Goal: Task Accomplishment & Management: Manage account settings

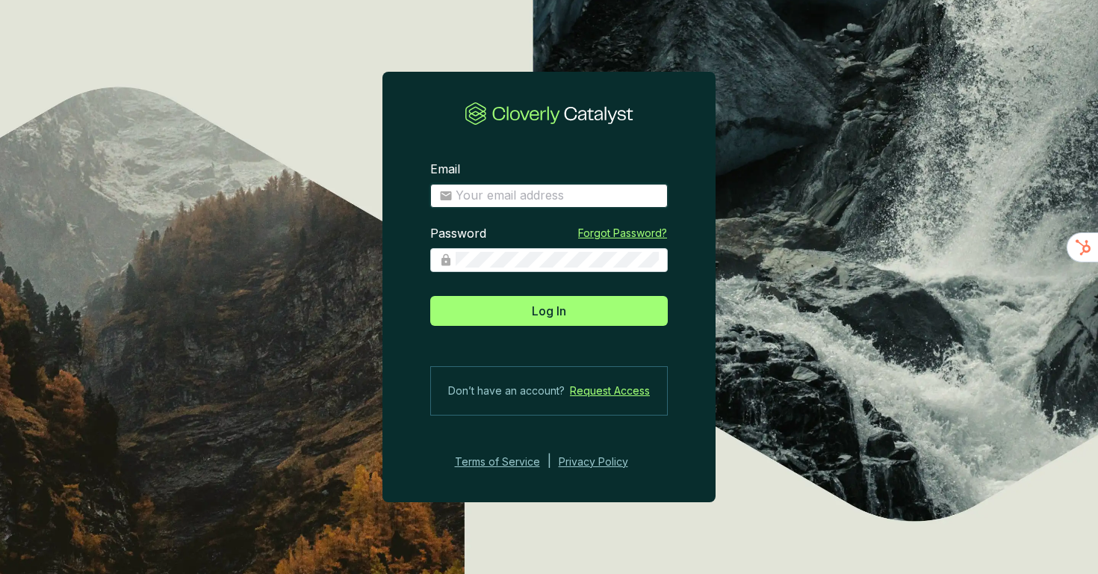
click at [524, 192] on input "Email" at bounding box center [557, 195] width 203 height 16
click at [0, 573] on com-1password-button at bounding box center [0, 574] width 0 height 0
click at [554, 196] on input "Email" at bounding box center [557, 195] width 203 height 16
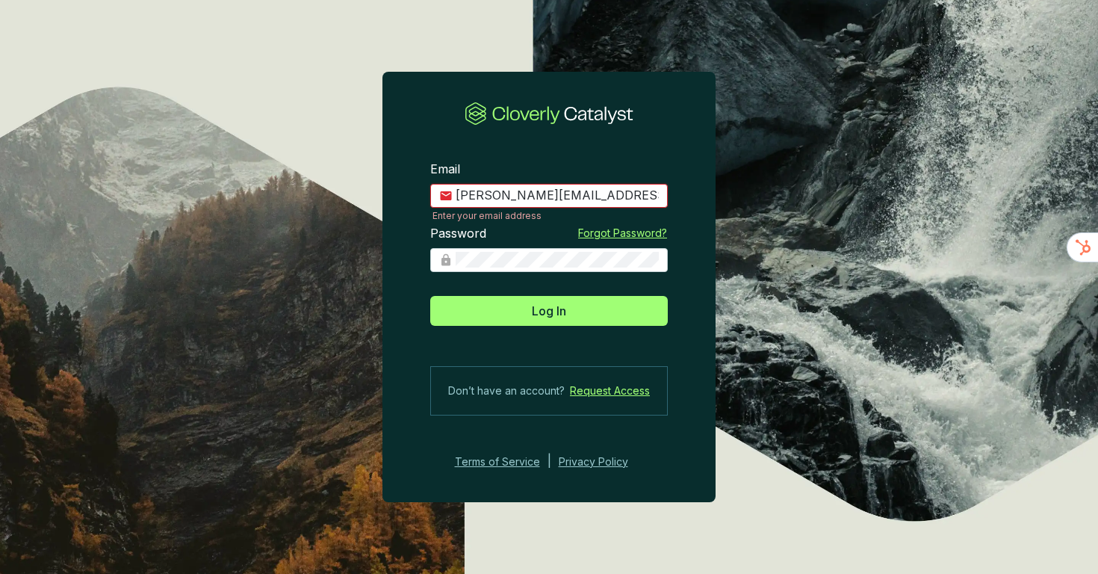
type input "[PERSON_NAME][EMAIL_ADDRESS][DOMAIN_NAME]"
click at [409, 273] on section "Email [PERSON_NAME][EMAIL_ADDRESS][DOMAIN_NAME] Password Forgot Password? Log I…" at bounding box center [548, 315] width 333 height 356
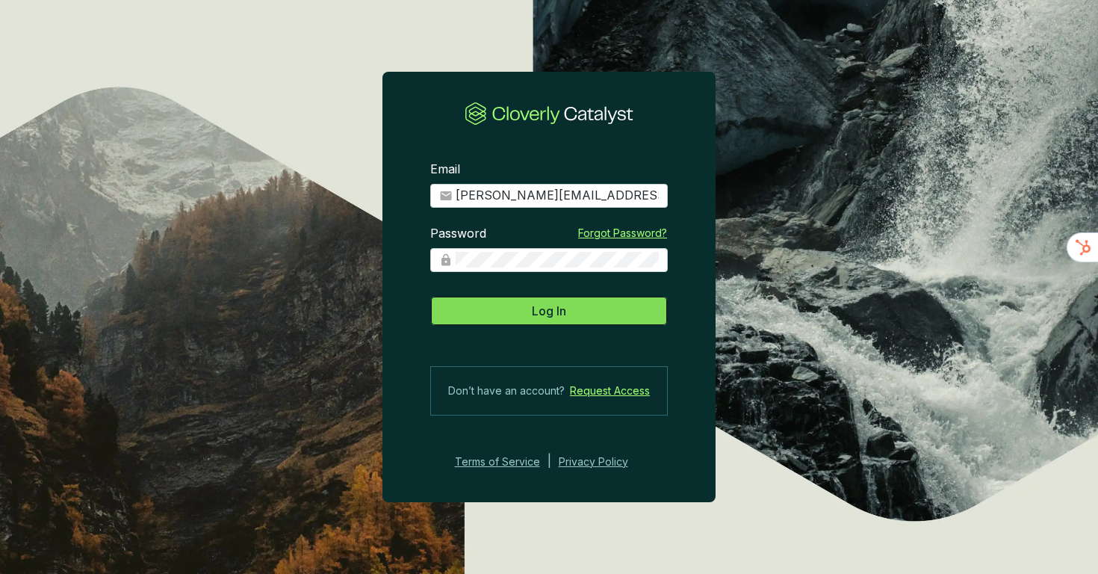
click at [494, 310] on button "Log In" at bounding box center [548, 311] width 237 height 30
click at [530, 312] on button "Log In" at bounding box center [548, 311] width 237 height 30
click at [505, 319] on button "Log In" at bounding box center [548, 311] width 237 height 30
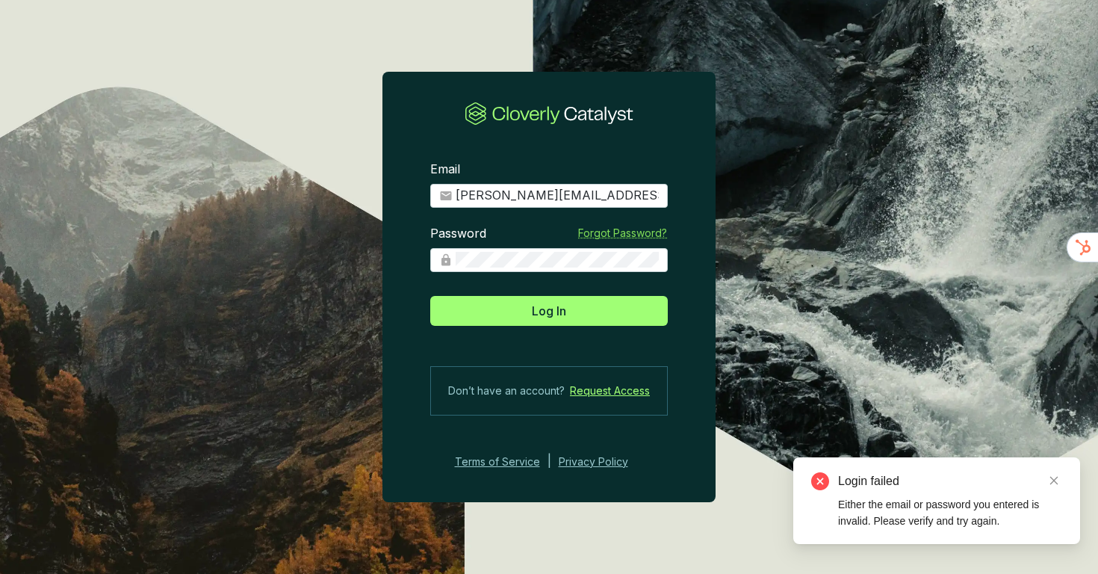
click at [615, 239] on link "Forgot Password?" at bounding box center [622, 233] width 89 height 15
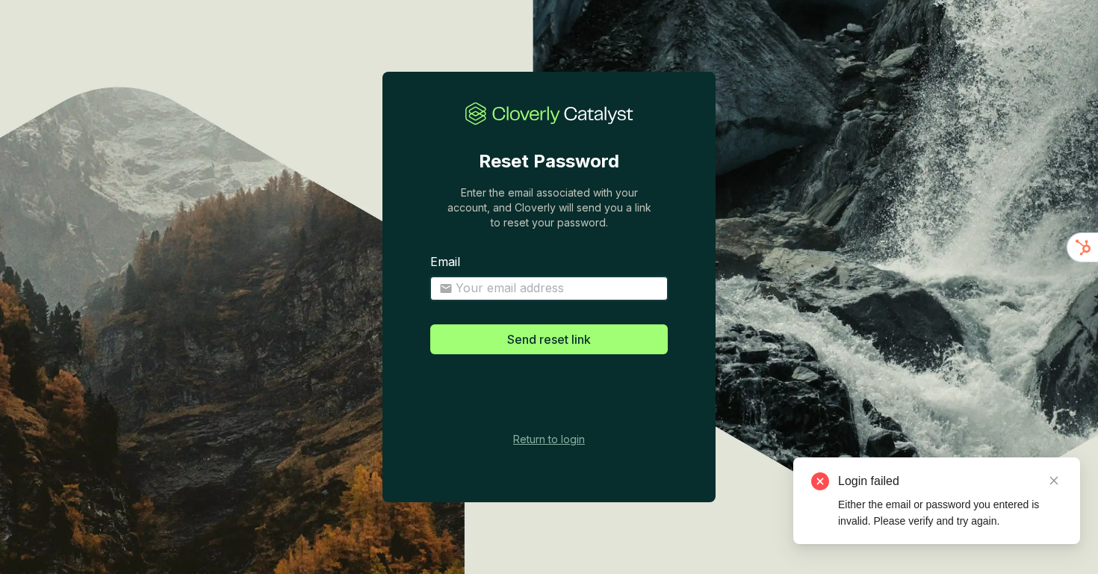
click at [565, 291] on input "Email" at bounding box center [557, 288] width 203 height 16
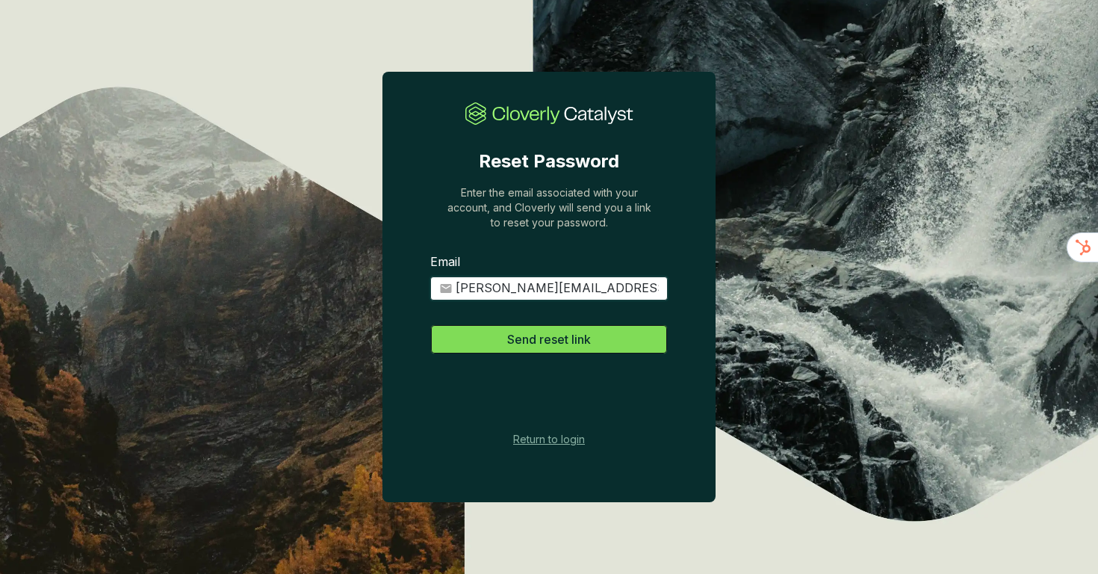
type input "neil.c@mastreforest.com"
click at [522, 346] on span "Send reset link" at bounding box center [549, 339] width 84 height 18
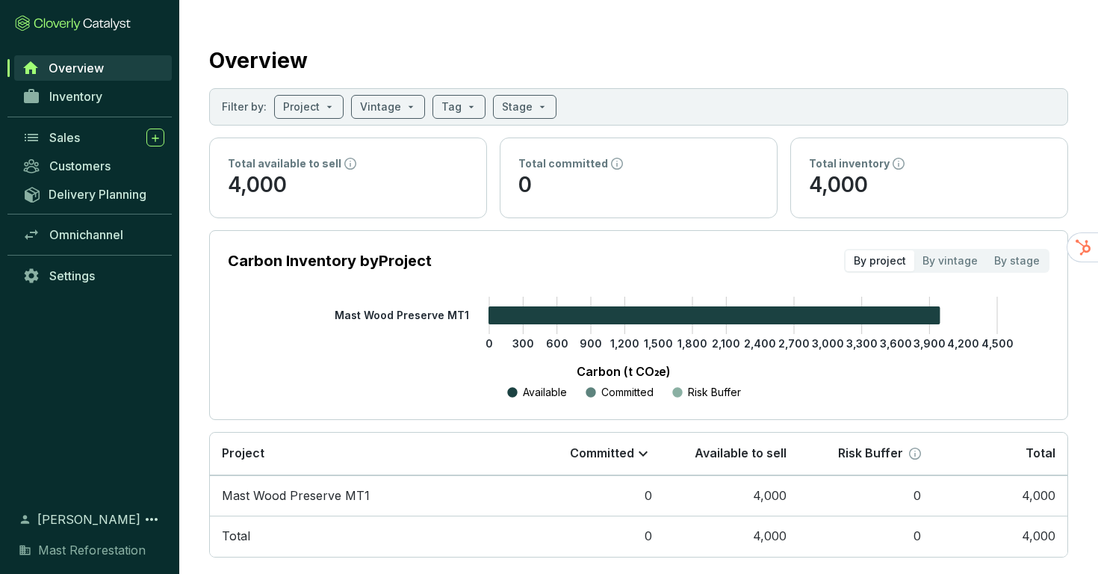
scroll to position [22, 0]
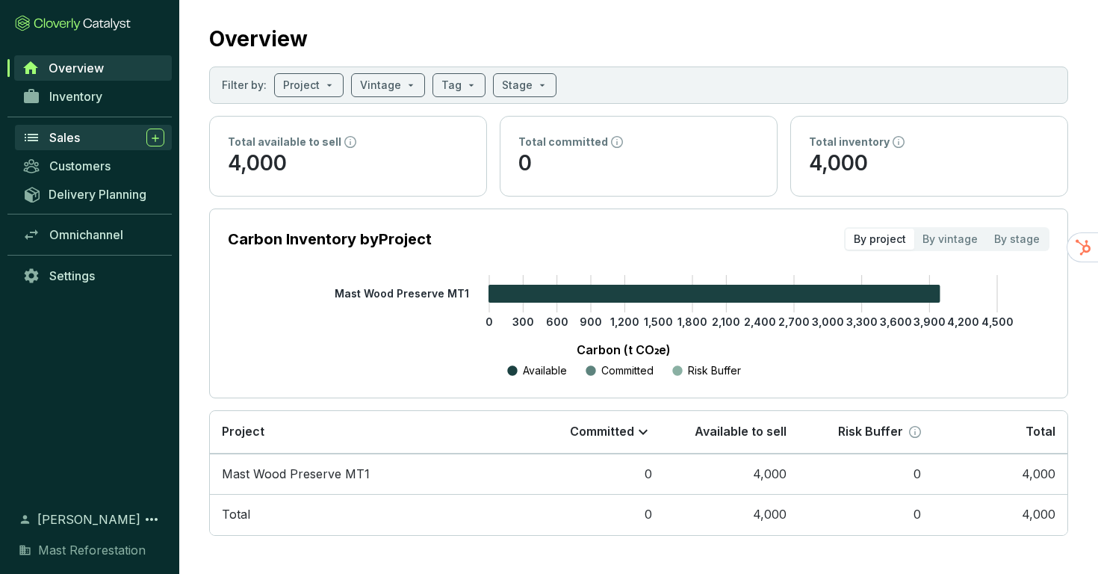
click at [66, 137] on span "Sales" at bounding box center [64, 137] width 31 height 15
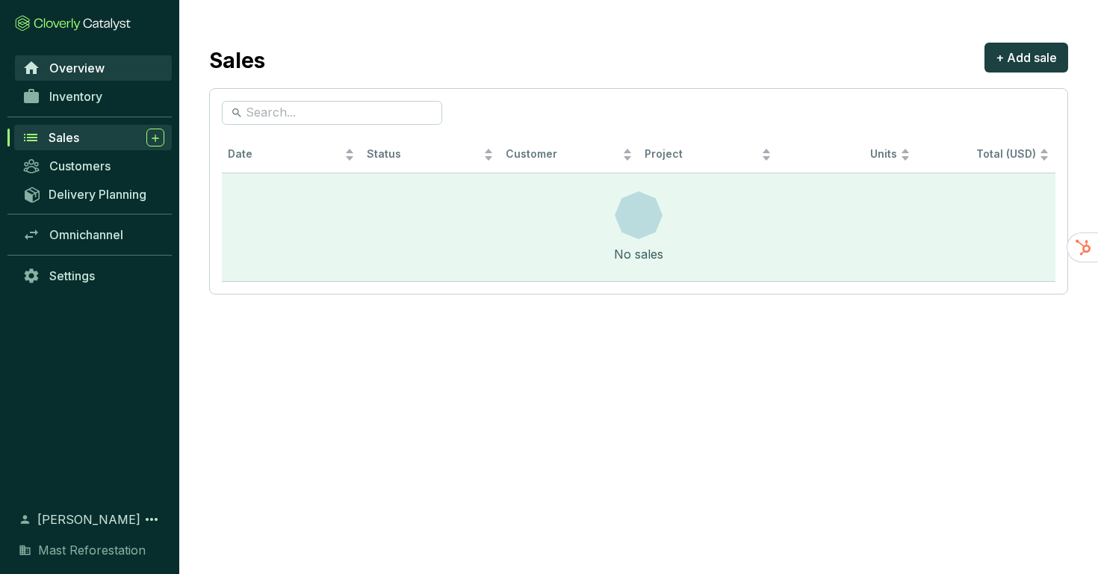
click at [66, 71] on span "Overview" at bounding box center [76, 67] width 55 height 15
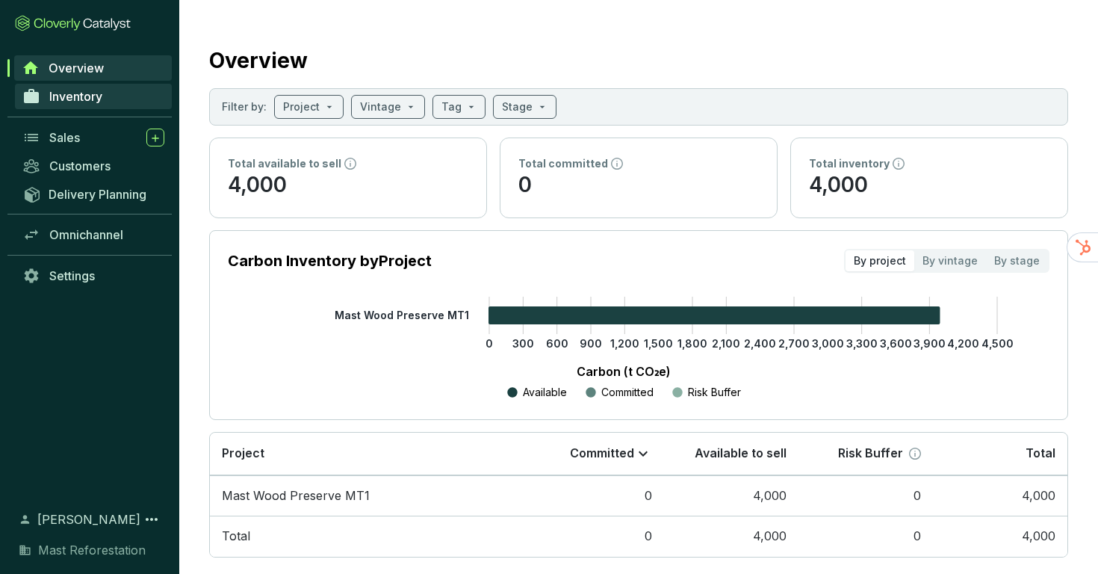
click at [68, 102] on span "Inventory" at bounding box center [75, 96] width 53 height 15
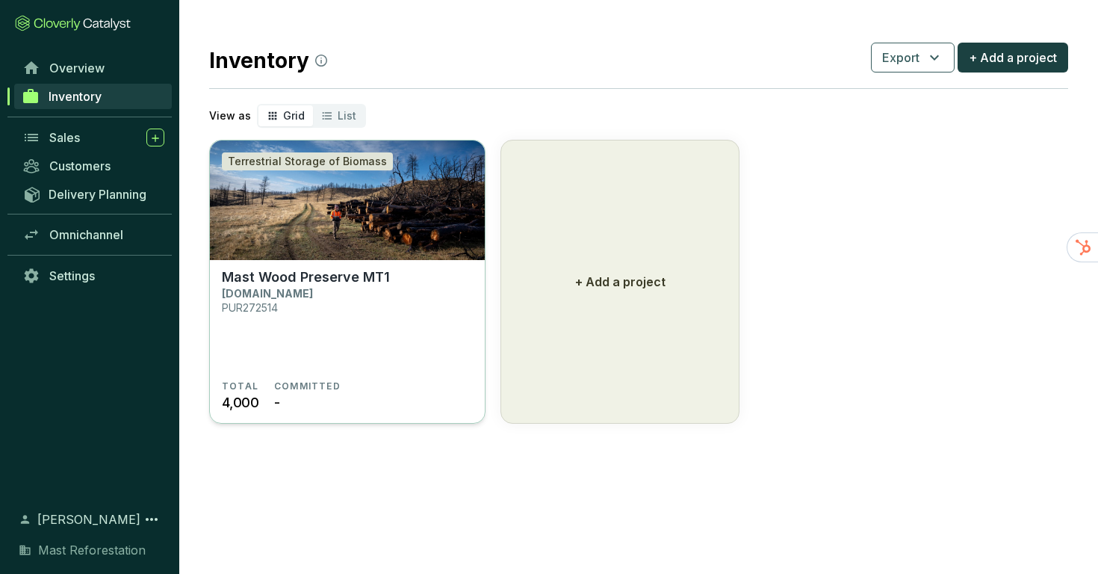
click at [368, 281] on p "Mast Wood Preserve MT1" at bounding box center [306, 277] width 168 height 16
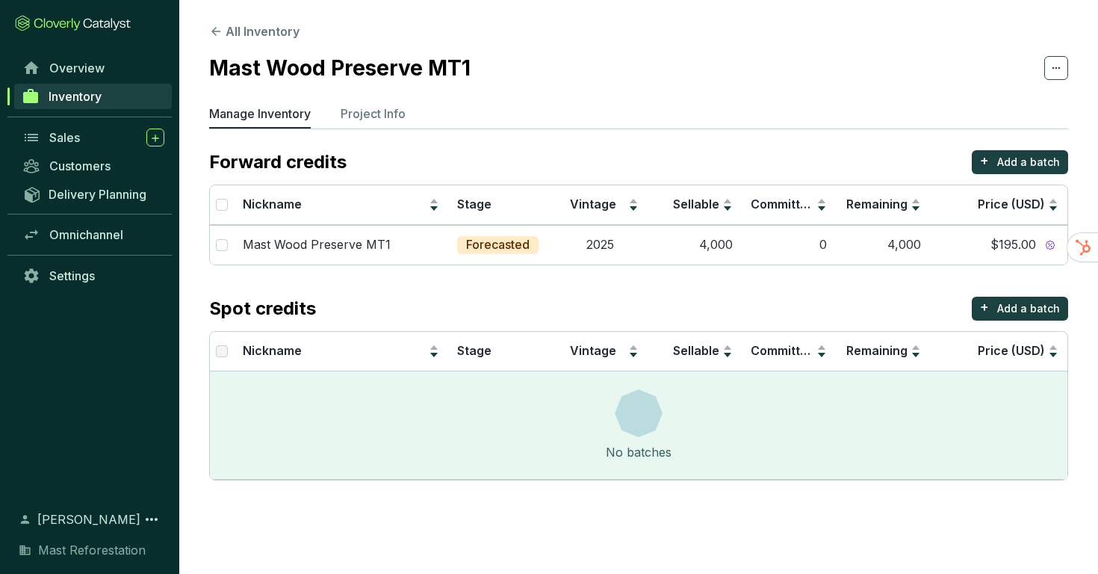
click at [1059, 60] on icon at bounding box center [1056, 68] width 12 height 18
click at [446, 40] on section "All Inventory Mast Wood Preserve MT1 Manage Inventory Project Info Forward cred…" at bounding box center [638, 255] width 919 height 510
click at [386, 116] on p "Project Info" at bounding box center [373, 114] width 65 height 18
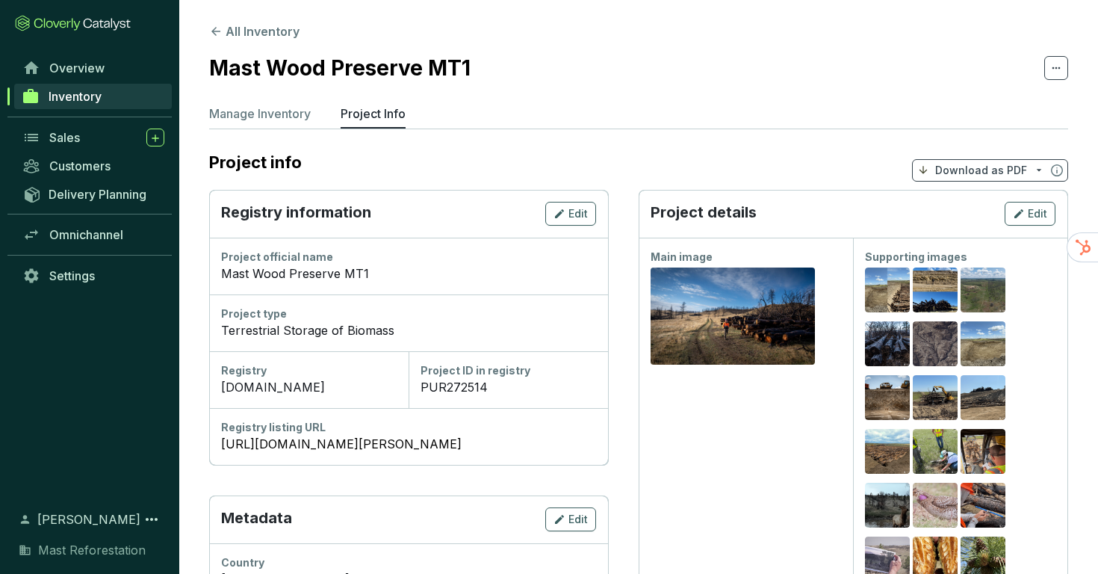
click at [990, 170] on p "Download as PDF" at bounding box center [981, 170] width 92 height 15
click at [969, 209] on span "Show pricing" at bounding box center [981, 205] width 68 height 12
